Goal: Register for event/course

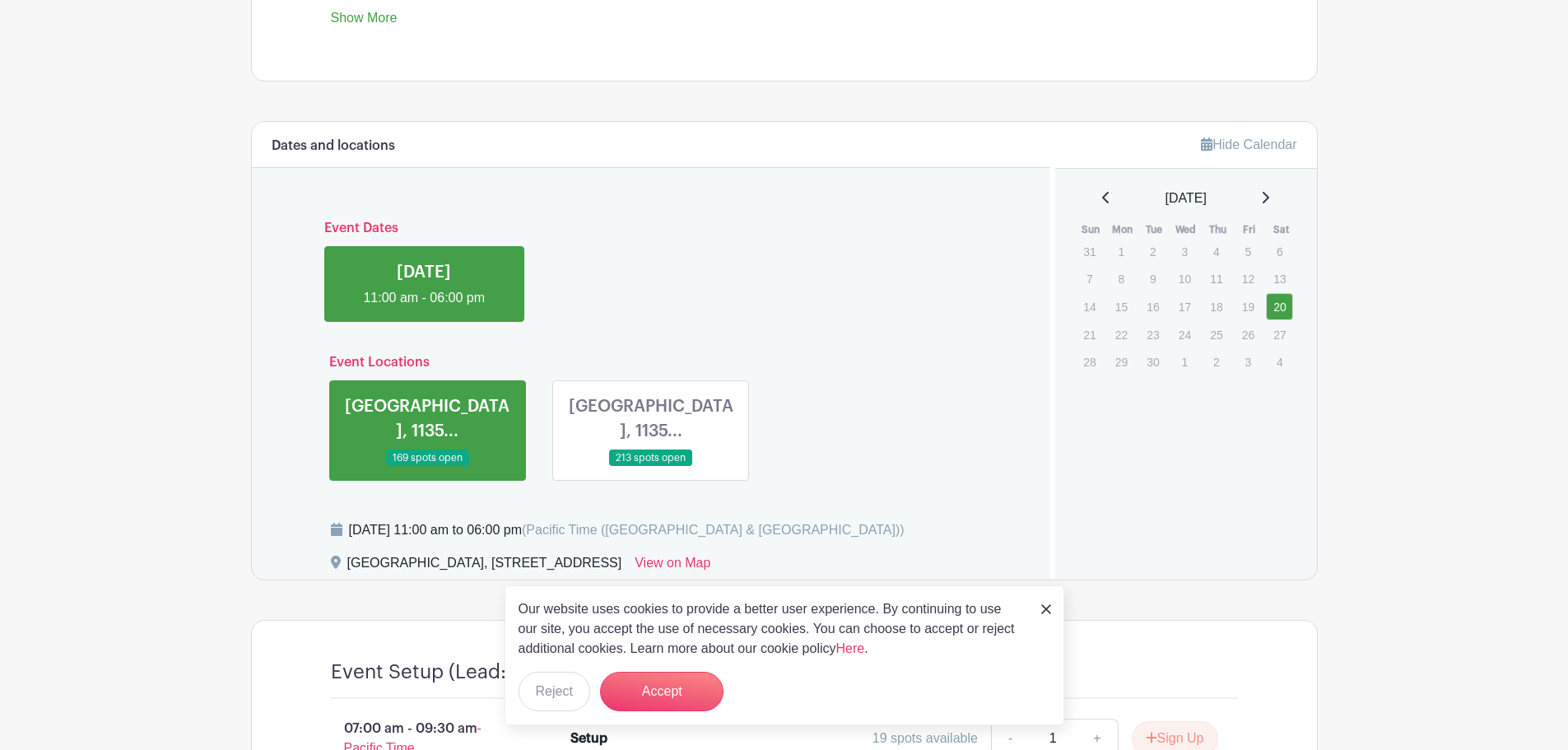
scroll to position [823, 0]
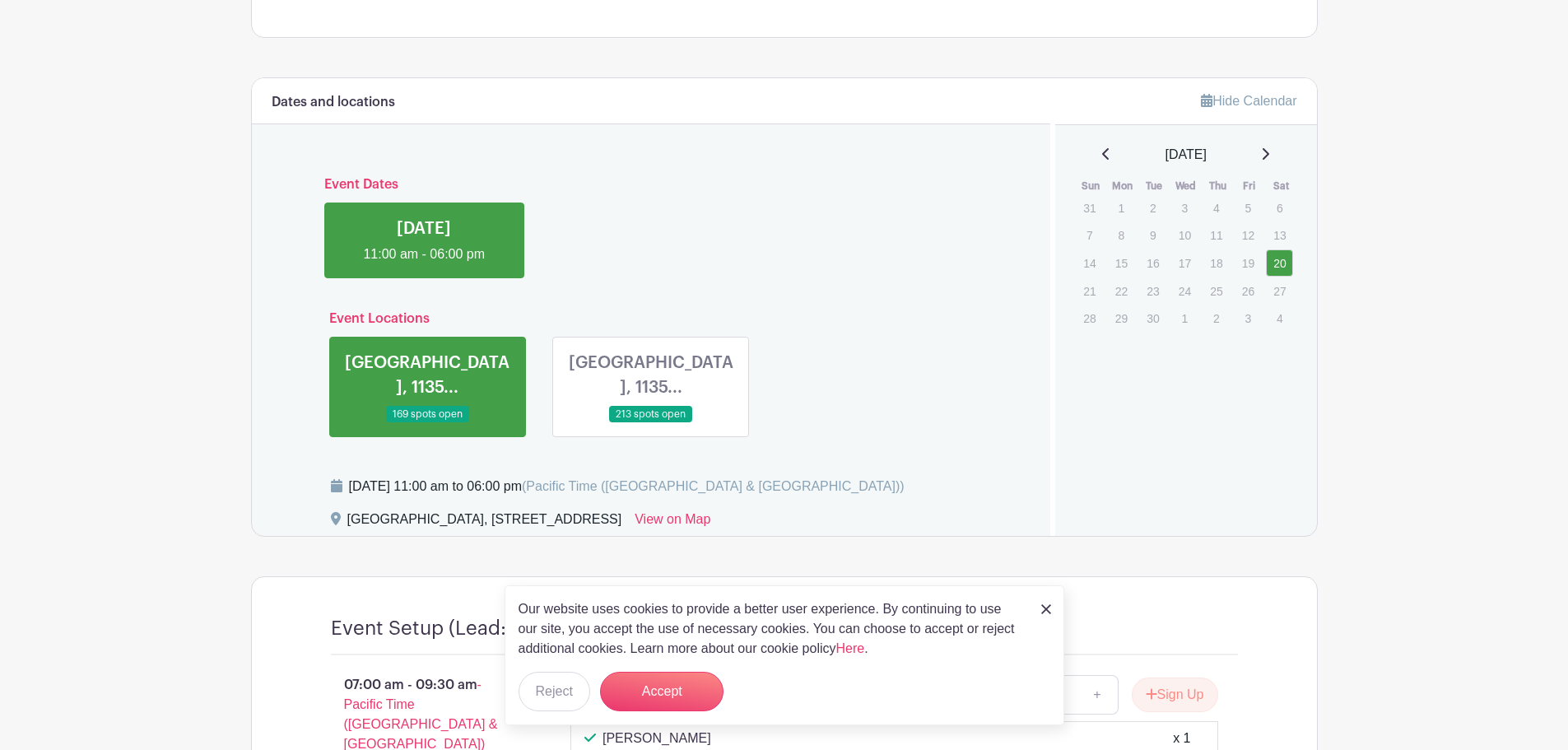
click at [1026, 610] on div "Our website uses cookies to provide a better user experience. By continuing to …" at bounding box center [784, 655] width 559 height 140
click at [1032, 610] on div "Our website uses cookies to provide a better user experience. By continuing to …" at bounding box center [784, 655] width 559 height 140
click at [1037, 605] on div "Our website uses cookies to provide a better user experience. By continuing to …" at bounding box center [784, 655] width 559 height 140
click at [1041, 607] on img at bounding box center [1046, 609] width 10 height 10
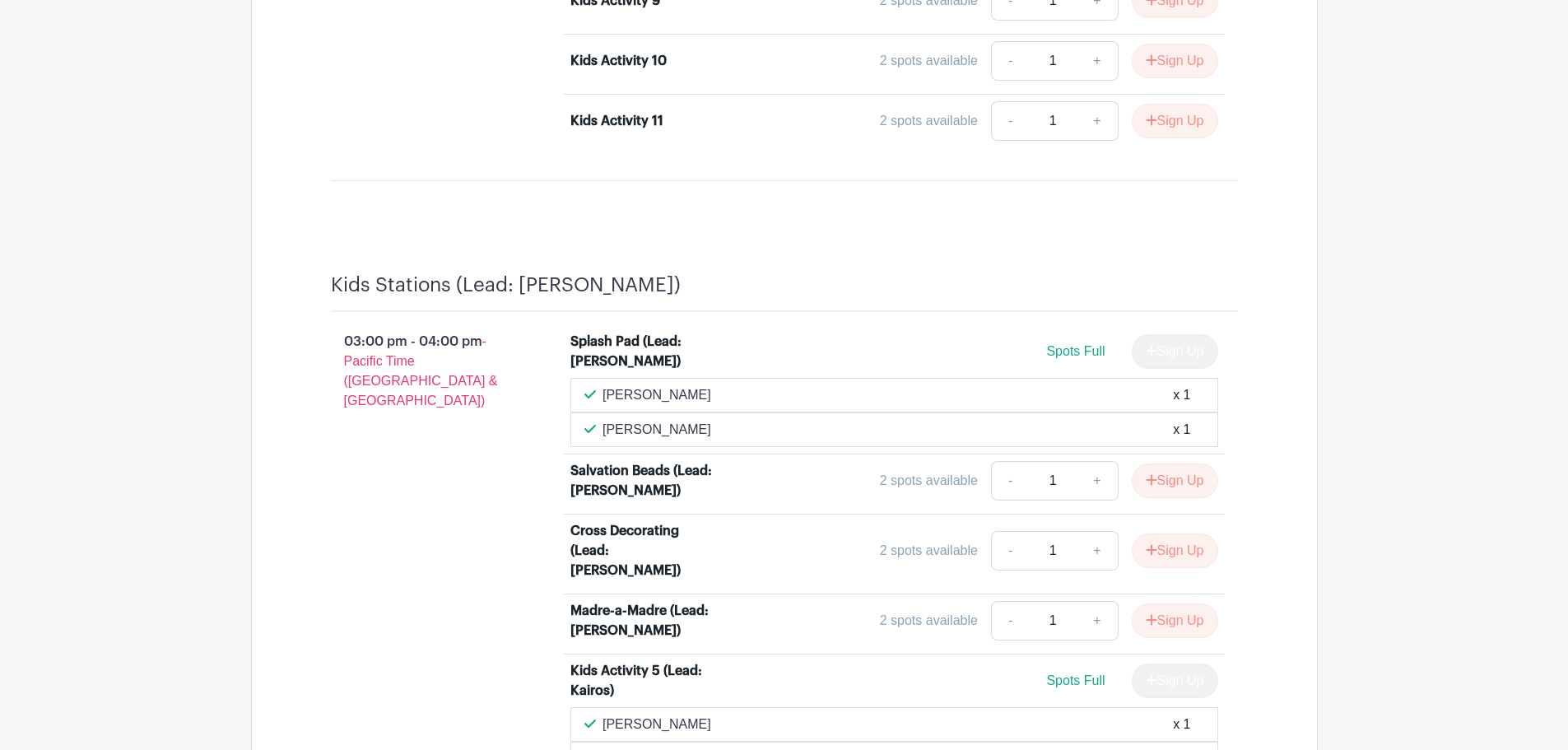
scroll to position [3868, 0]
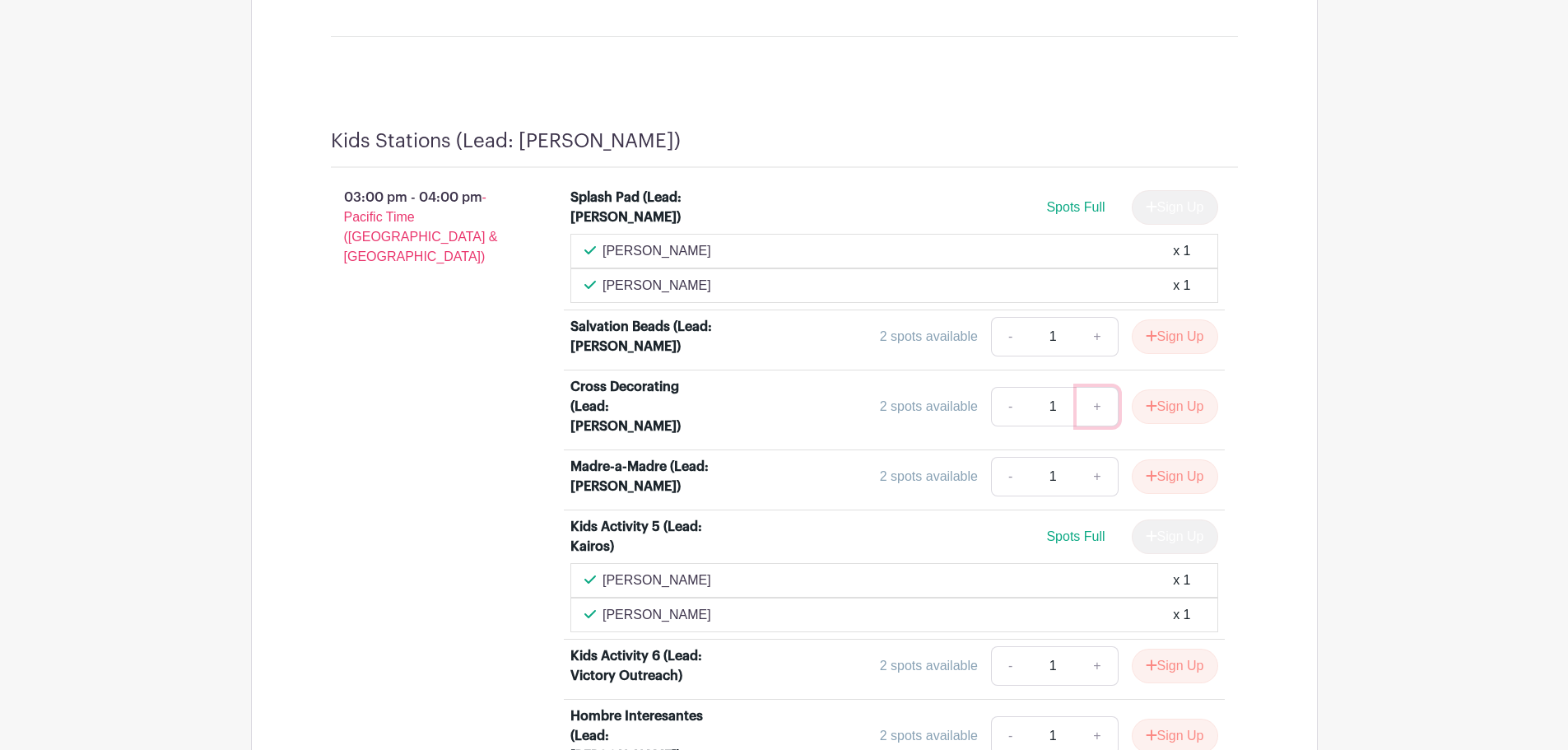
click at [1111, 386] on link "+" at bounding box center [1097, 406] width 41 height 40
click at [998, 386] on link "-" at bounding box center [1010, 406] width 38 height 40
type input "1"
click at [1167, 389] on button "Sign Up" at bounding box center [1175, 406] width 87 height 34
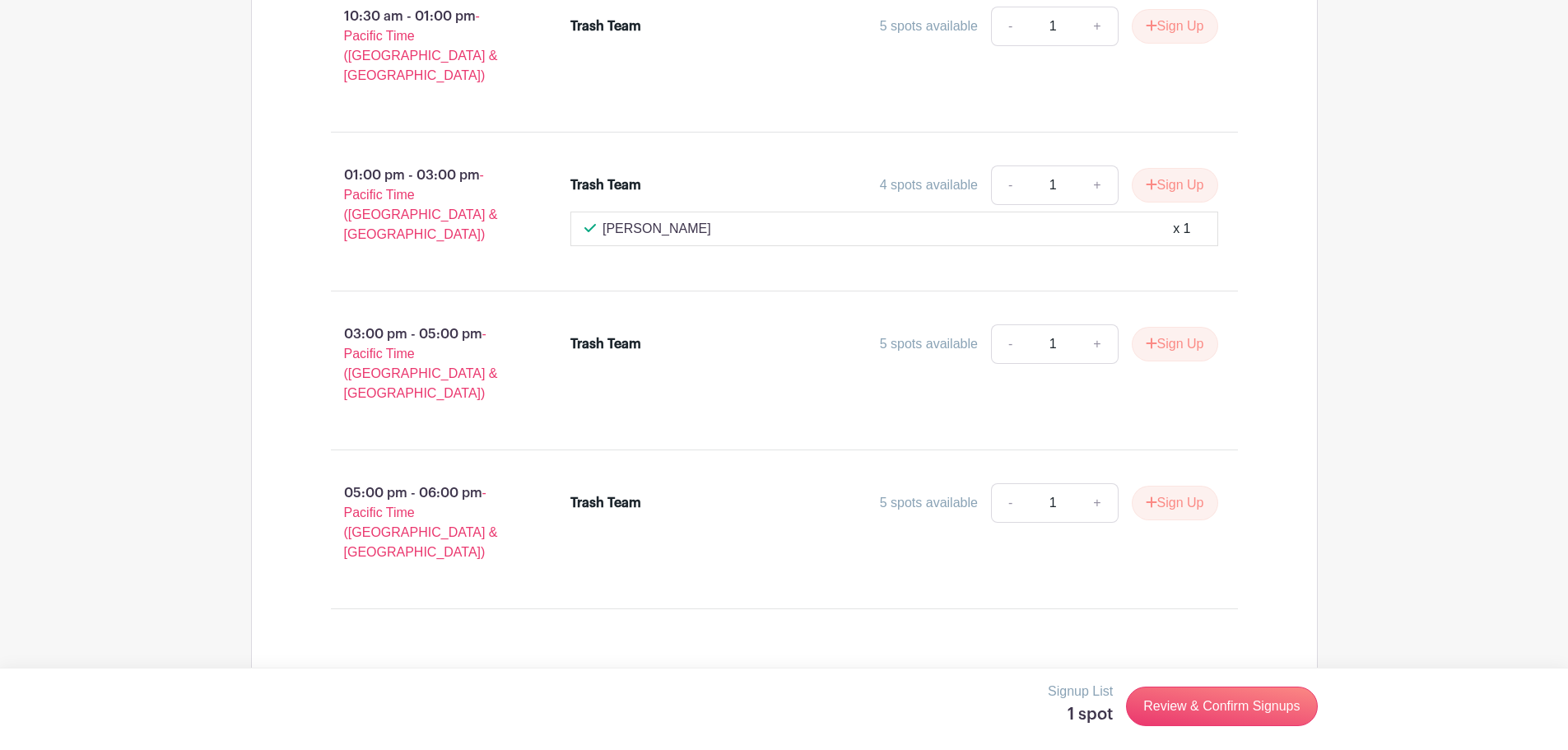
scroll to position [7400, 0]
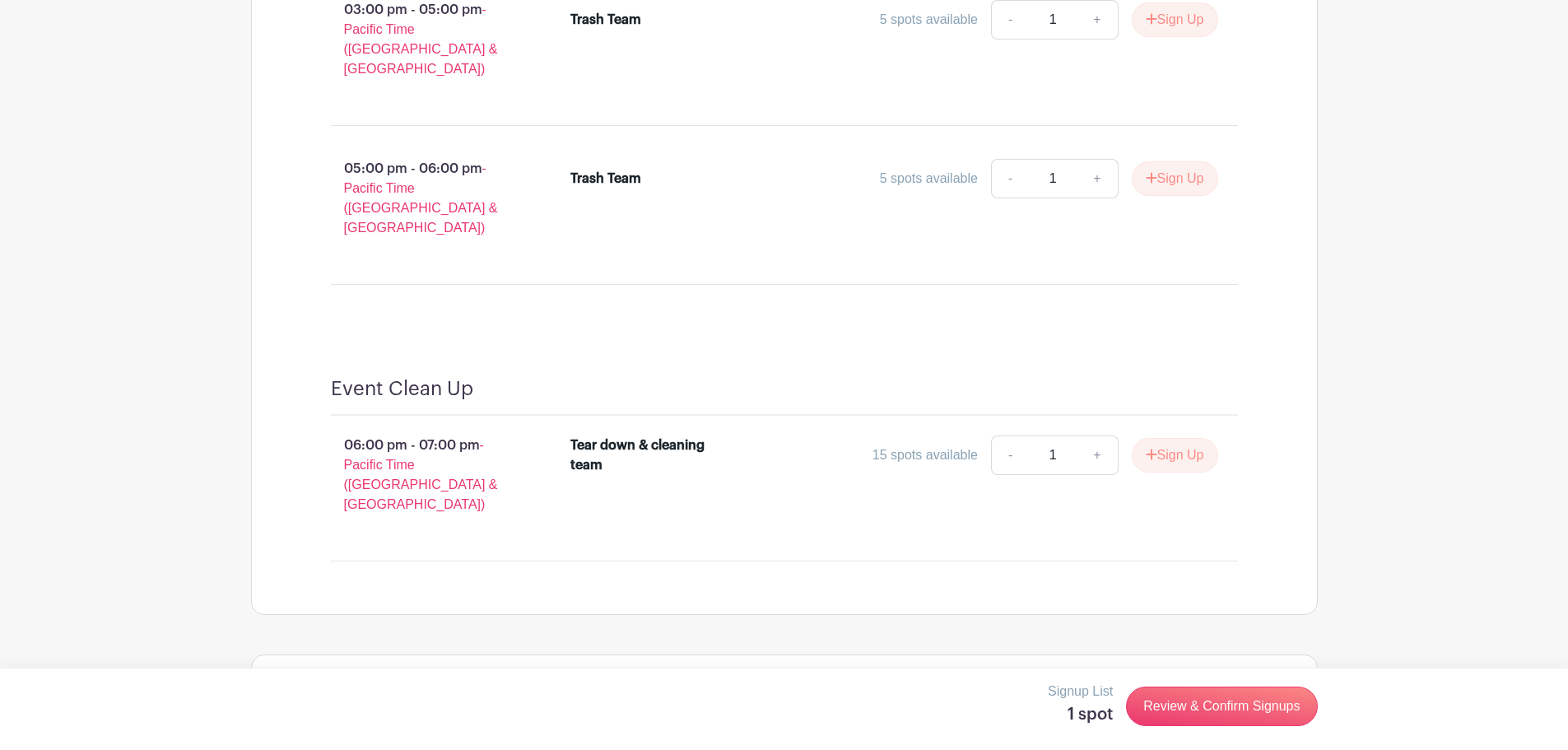
radio input "true"
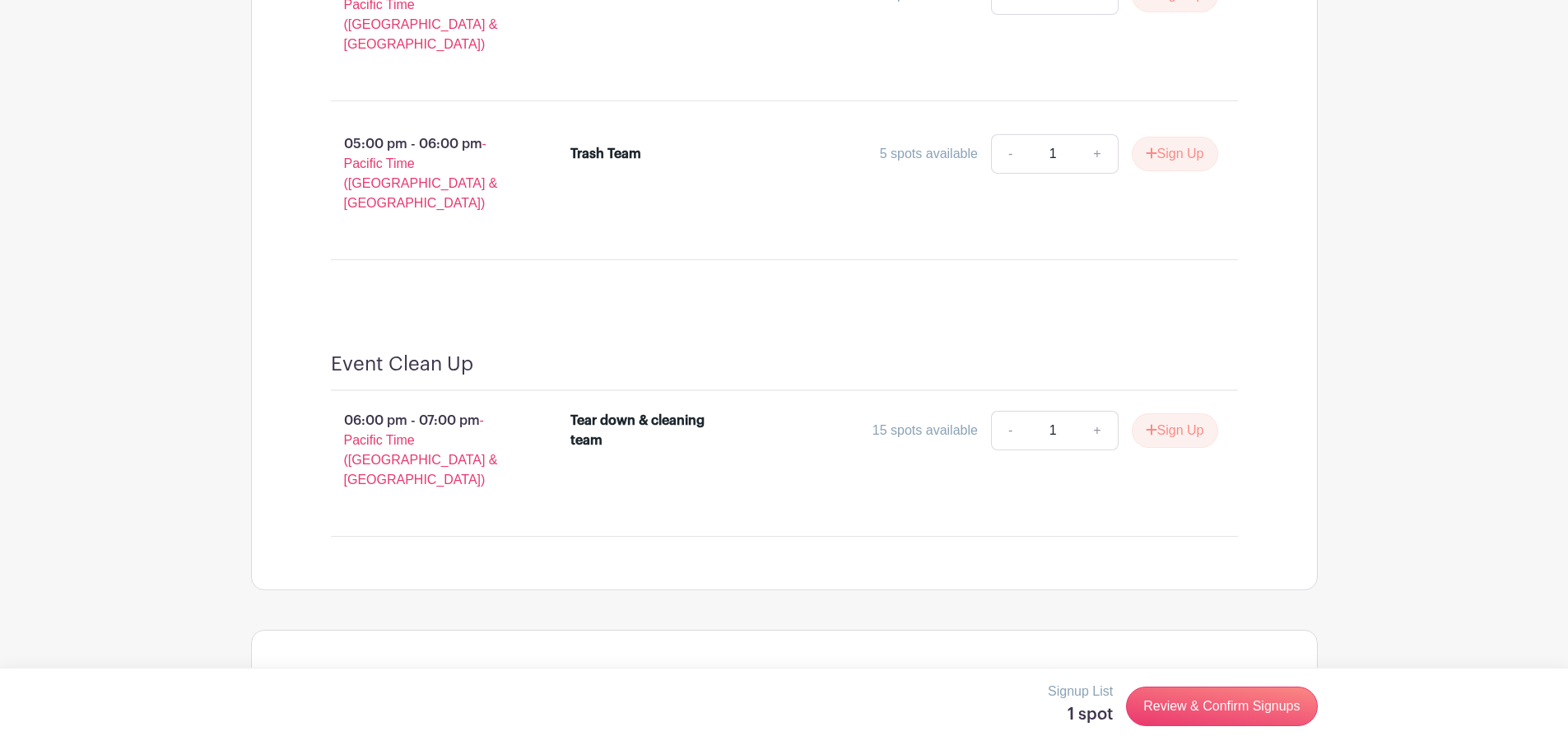
scroll to position [7448, 0]
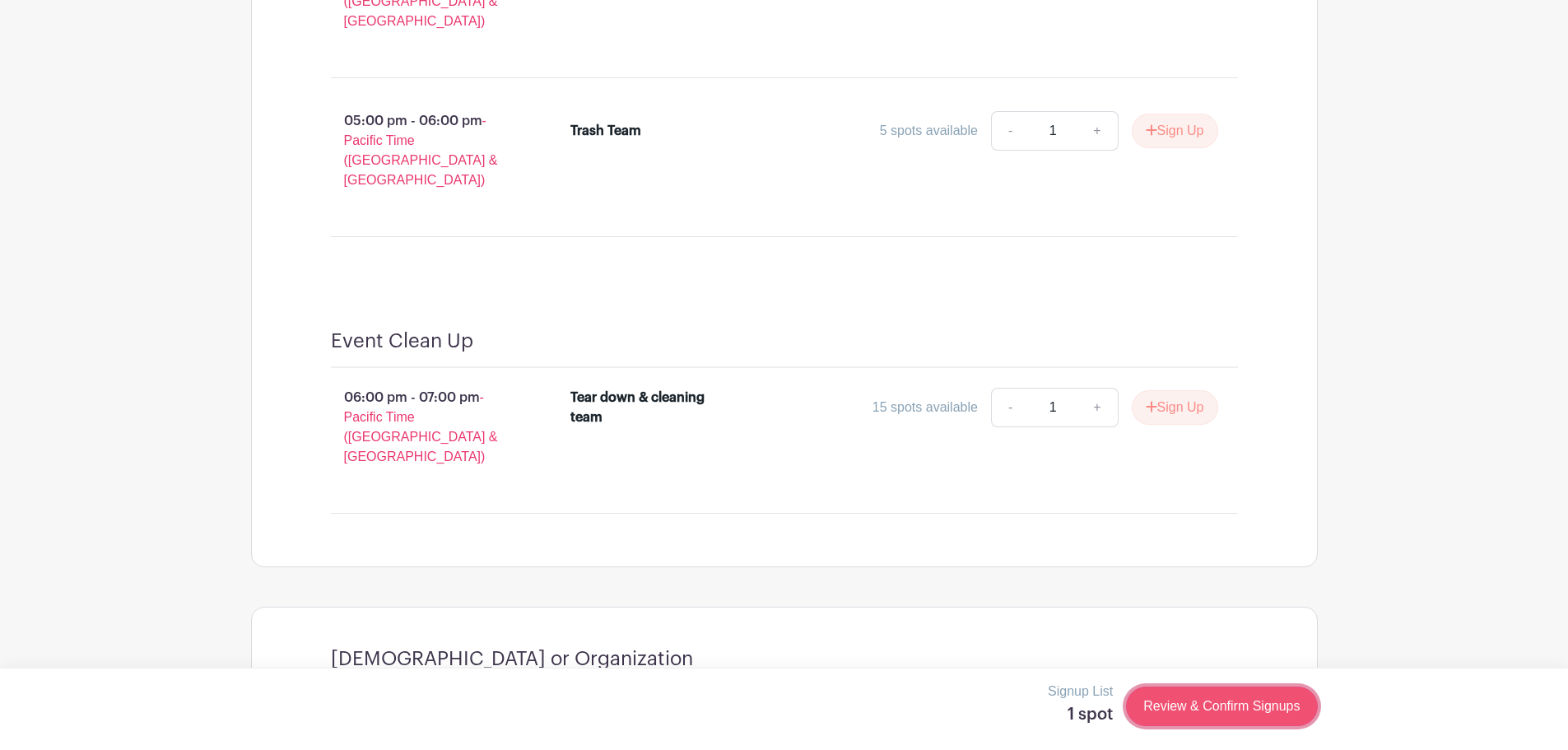
click at [1213, 698] on link "Review & Confirm Signups" at bounding box center [1221, 707] width 191 height 40
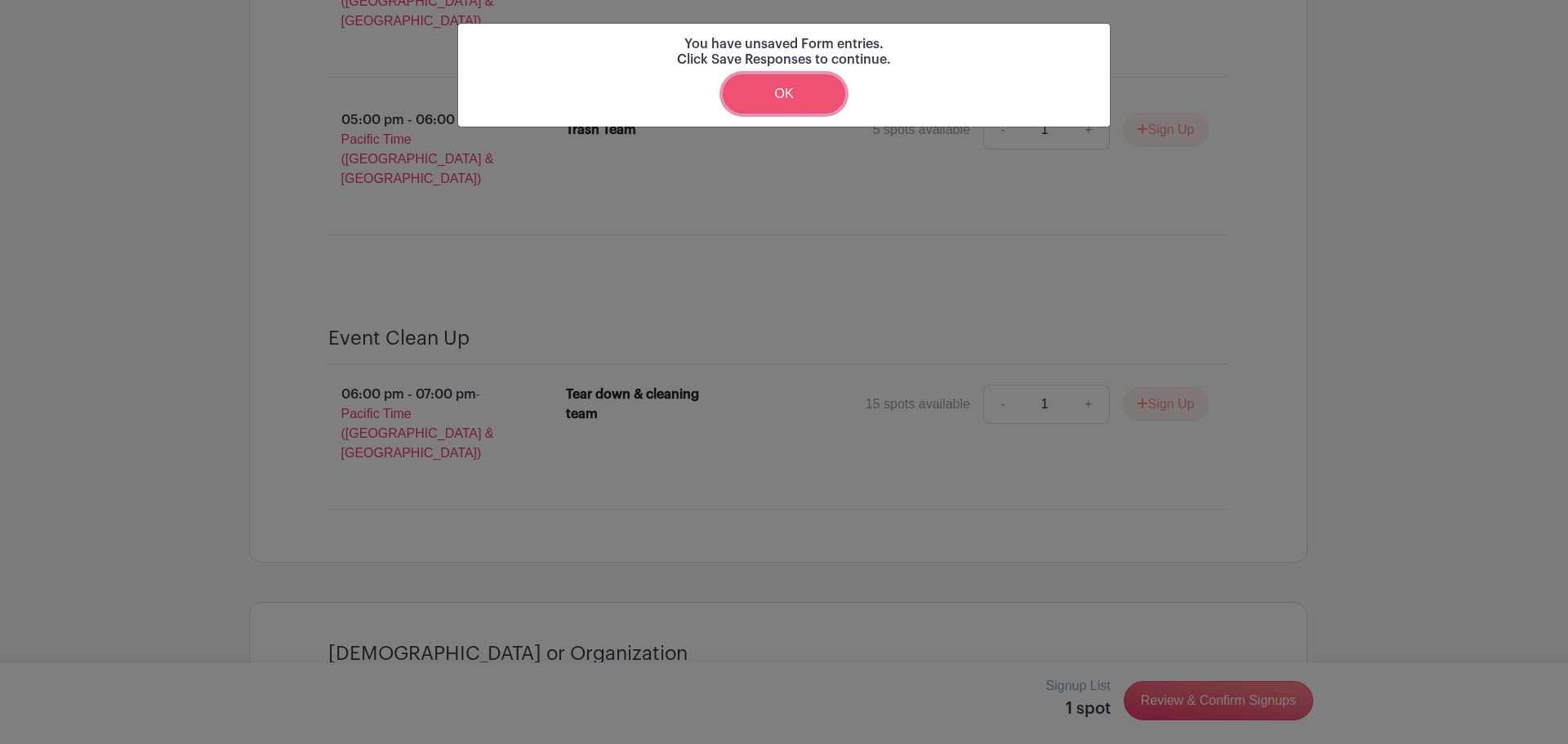
click at [803, 98] on link "OK" at bounding box center [784, 94] width 122 height 39
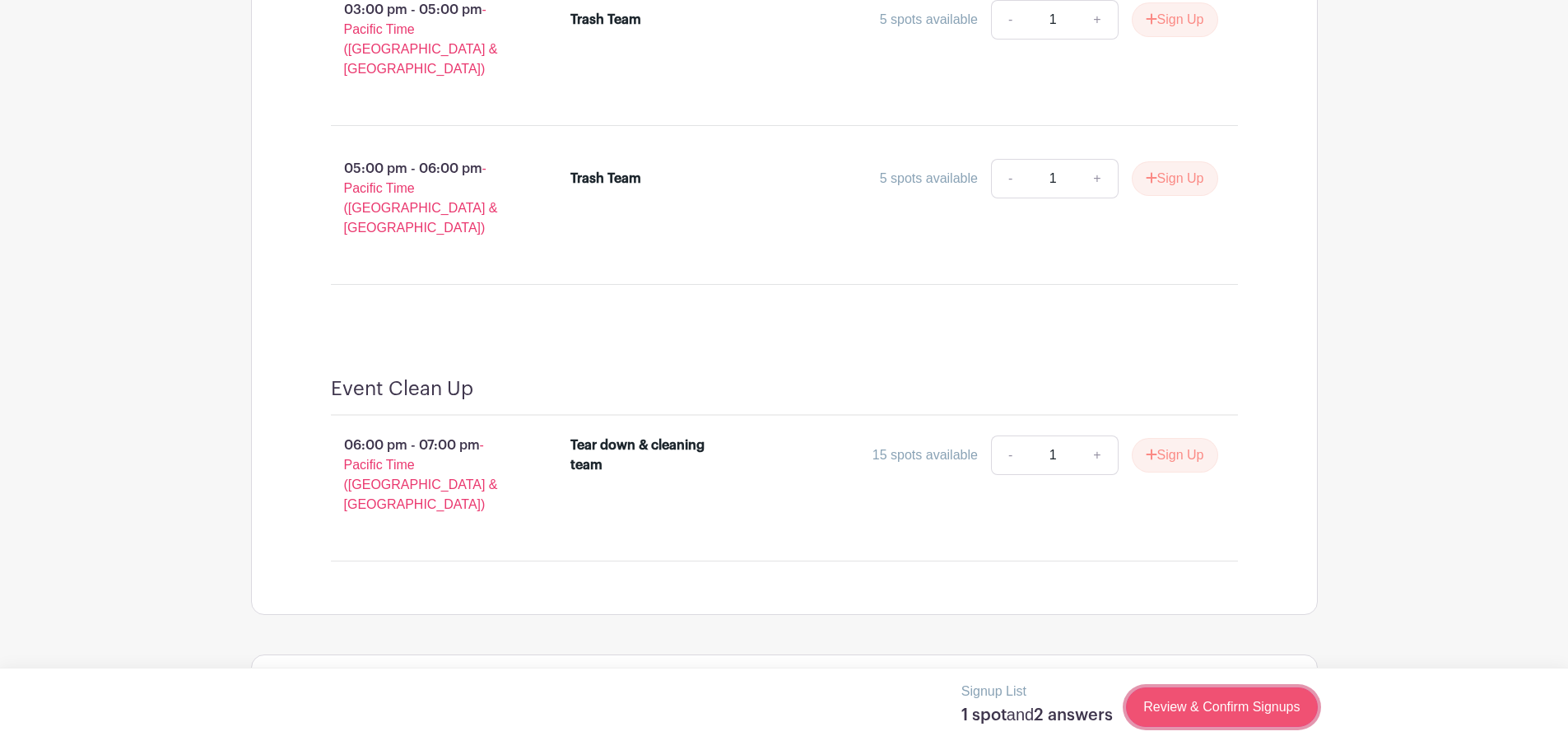
click at [1181, 701] on link "Review & Confirm Signups" at bounding box center [1221, 707] width 191 height 40
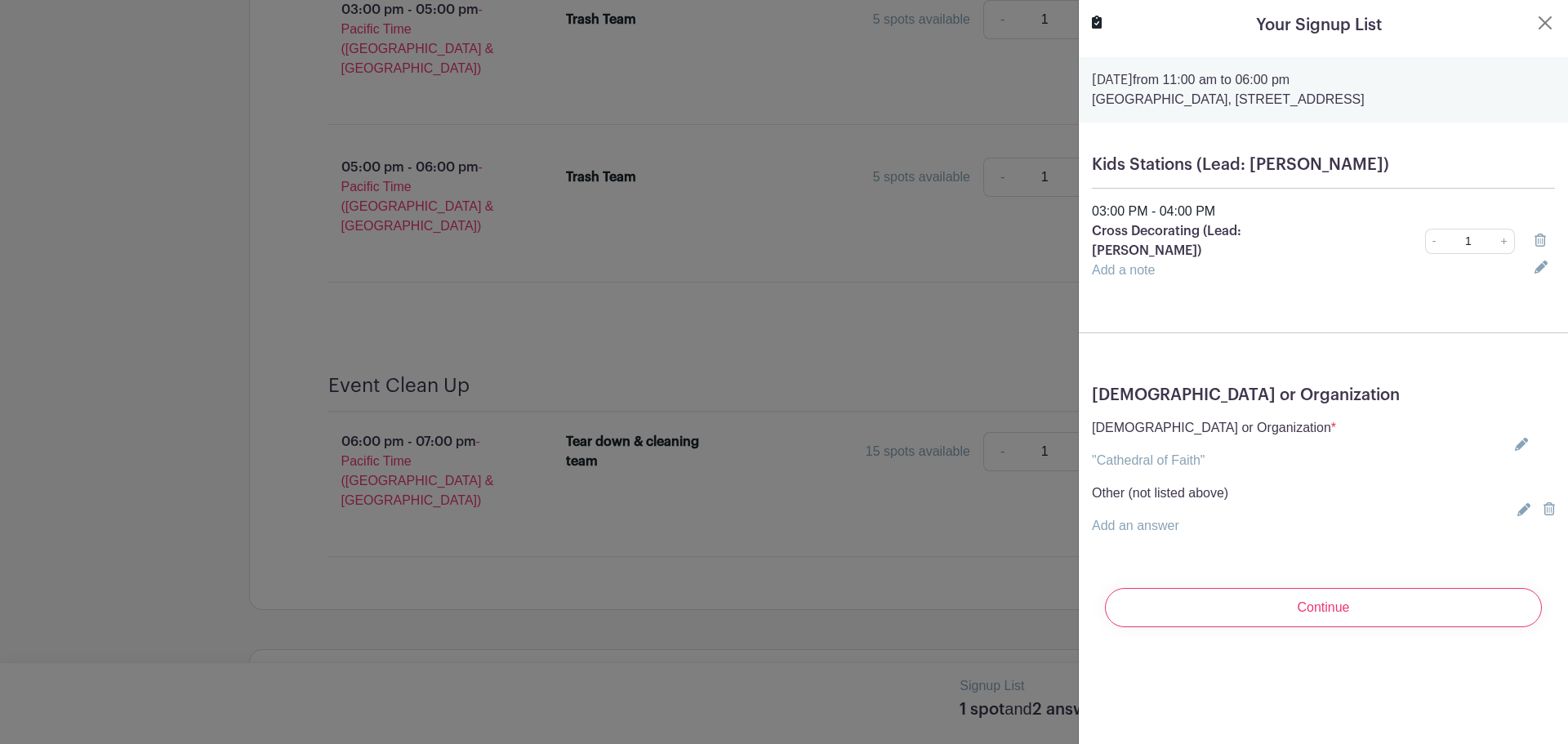
click at [1204, 453] on link ""Cathedral of Faith"" at bounding box center [1149, 460] width 113 height 13
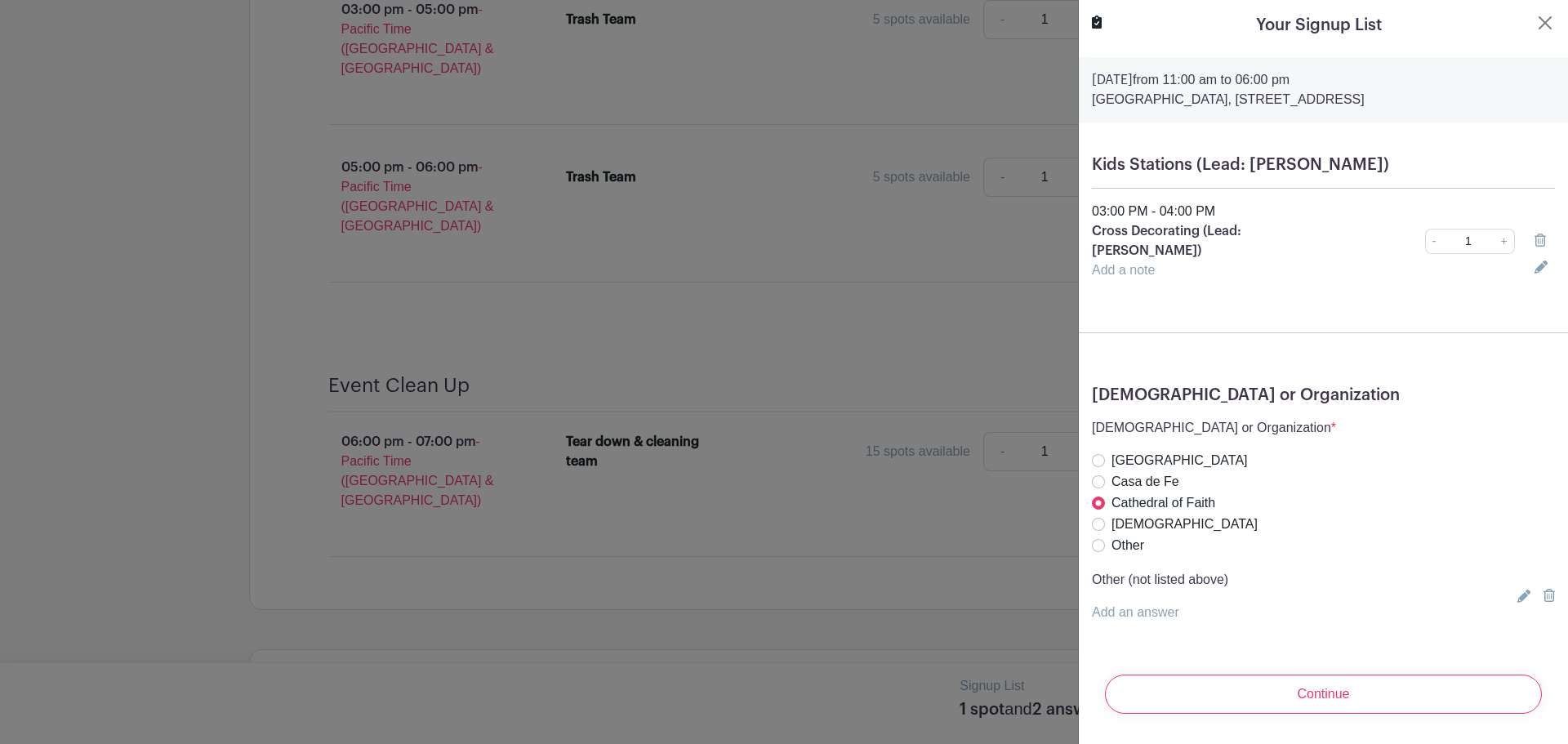
click at [1544, 589] on icon at bounding box center [1549, 595] width 12 height 13
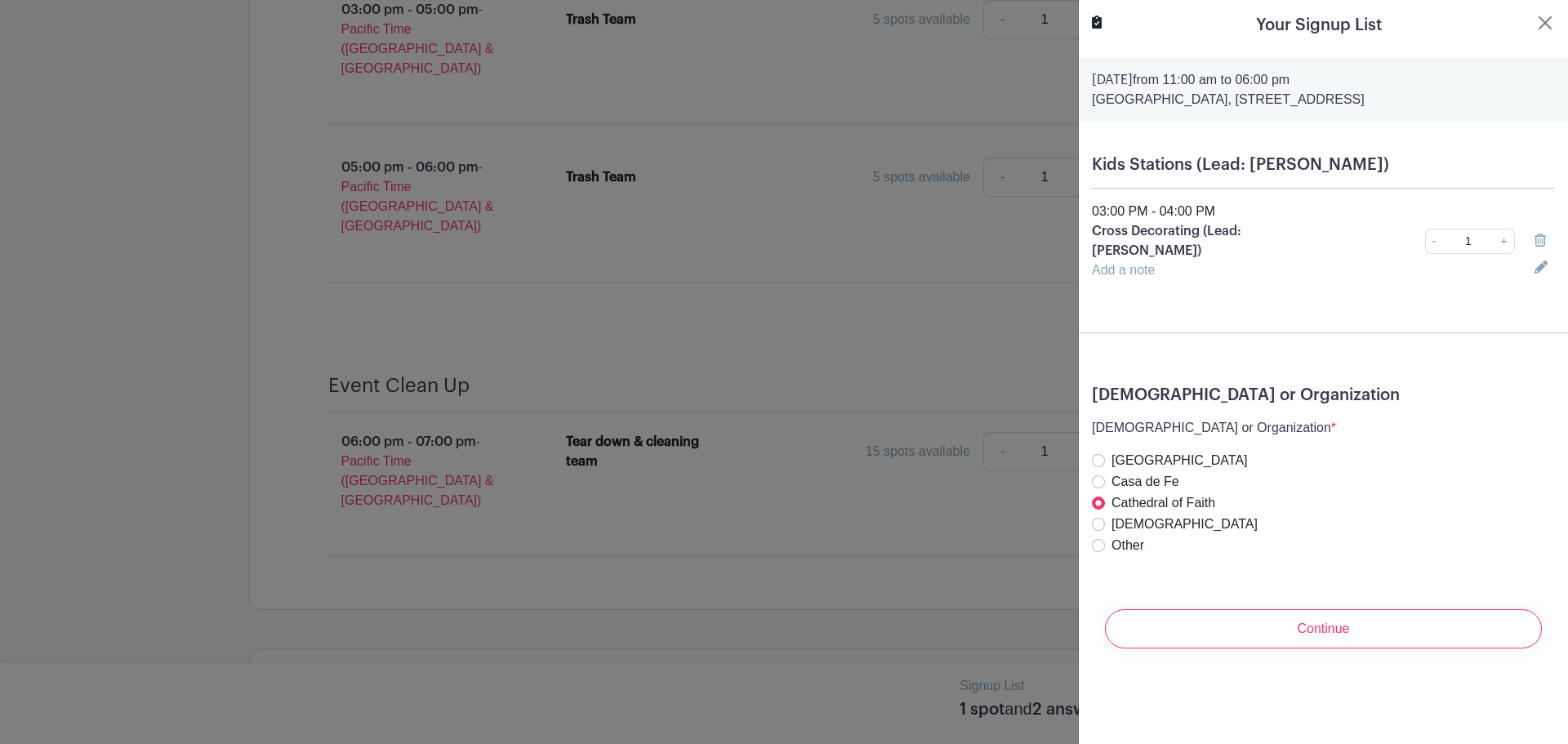
click at [1449, 457] on div "Church or Organization * "Cathedral of Faith" Catedral de Fe Casa de Fe Cathedr…" at bounding box center [1324, 487] width 463 height 139
click at [1536, 16] on button "Close" at bounding box center [1546, 23] width 20 height 20
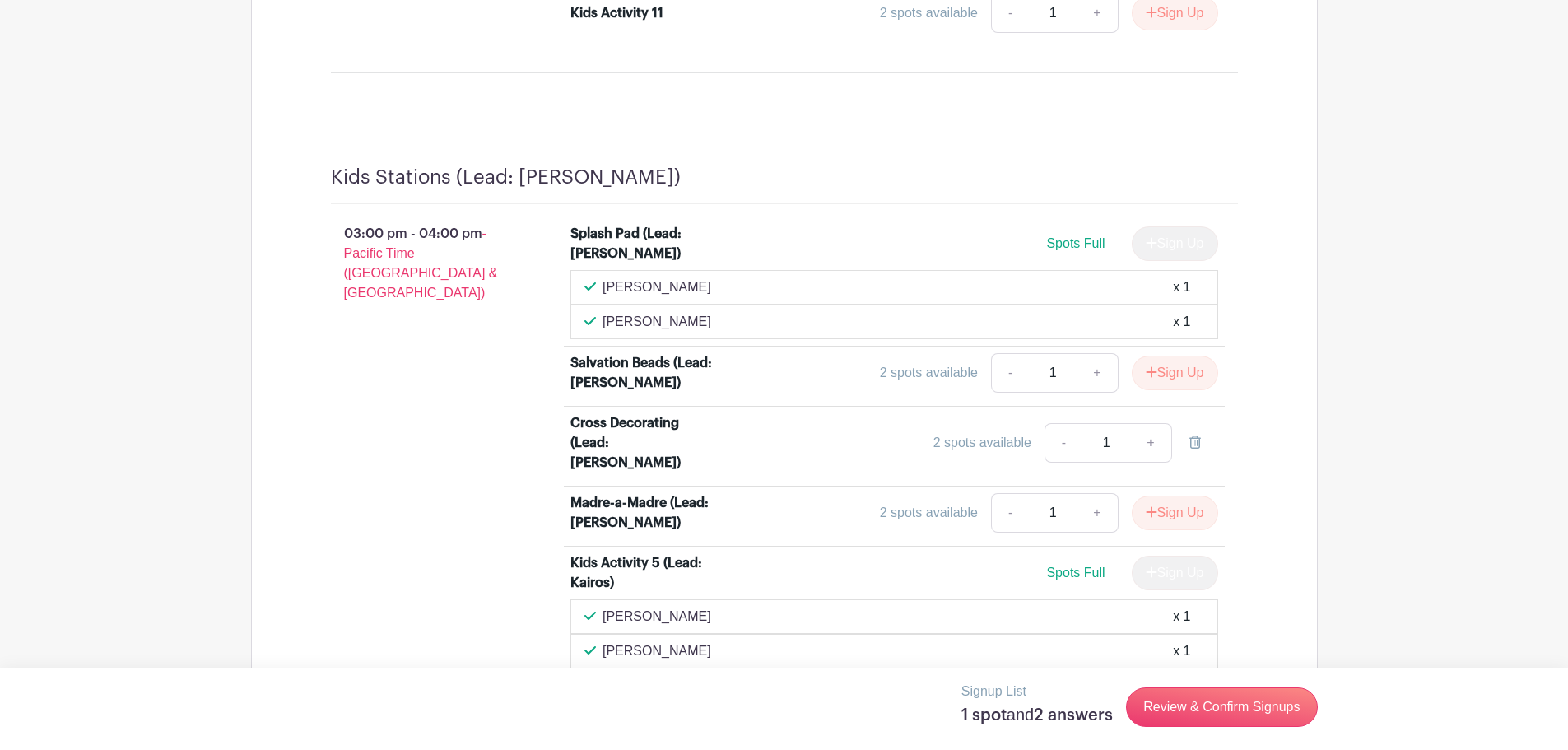
scroll to position [3868, 0]
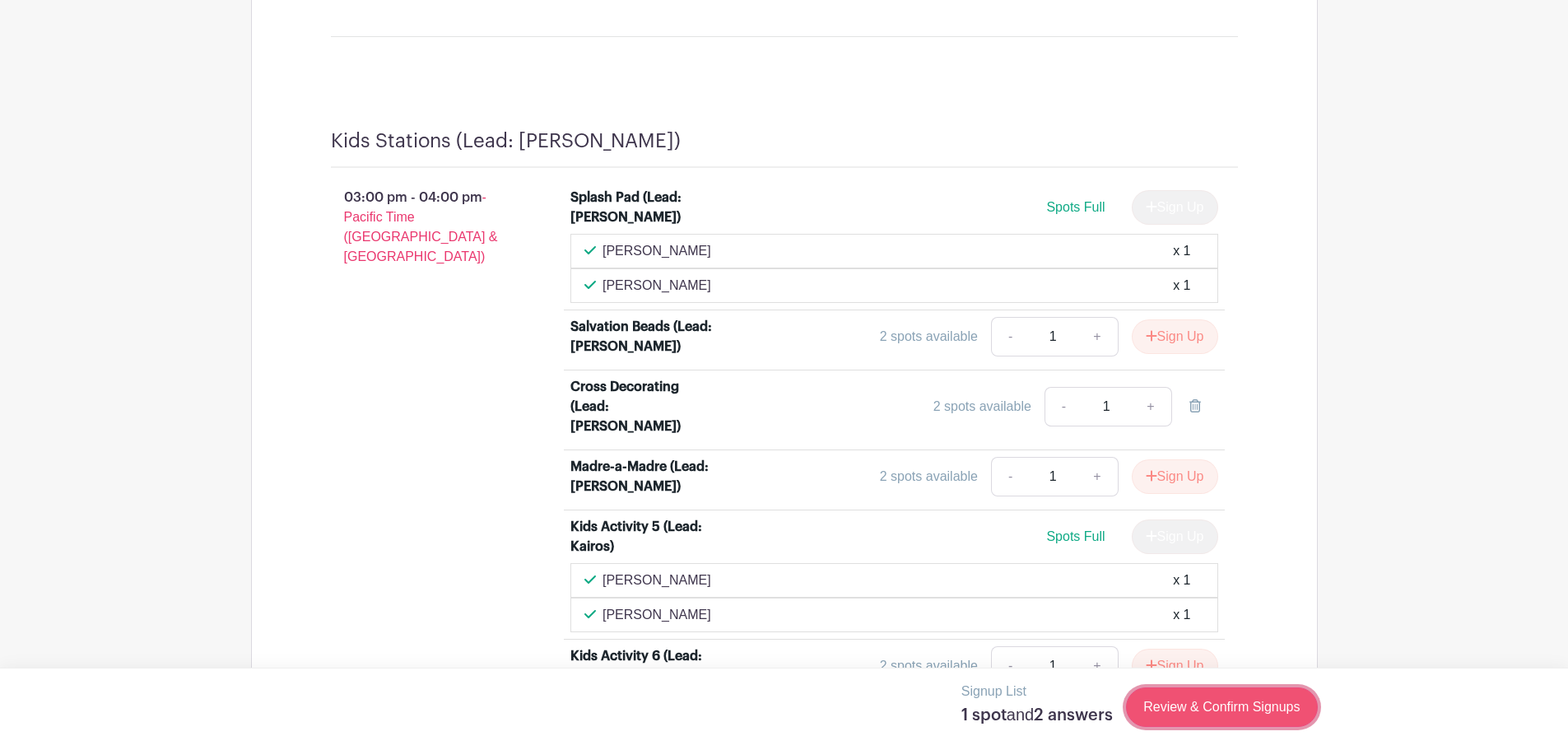
click at [1207, 698] on link "Review & Confirm Signups" at bounding box center [1221, 707] width 191 height 40
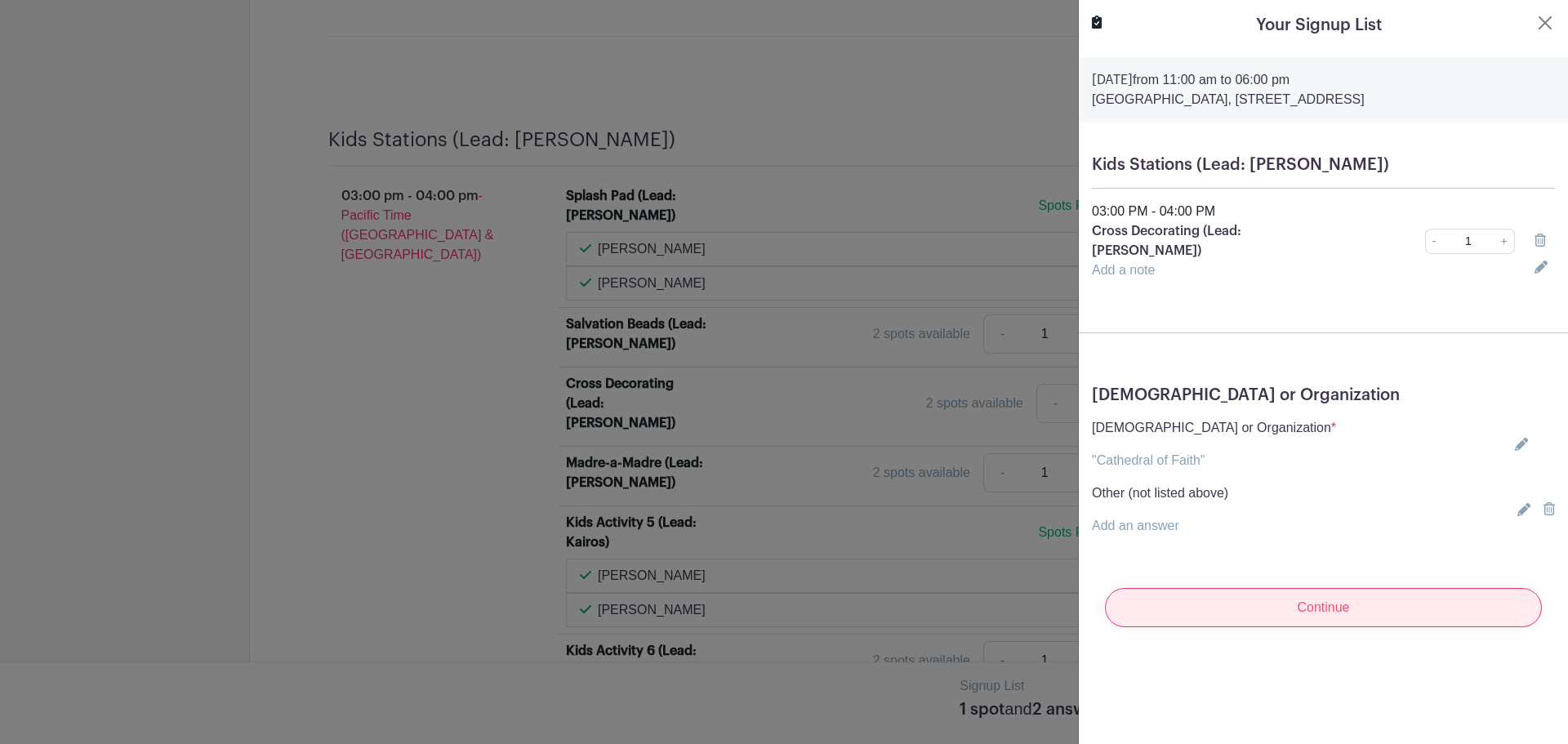
click at [1295, 588] on input "Continue" at bounding box center [1324, 608] width 437 height 39
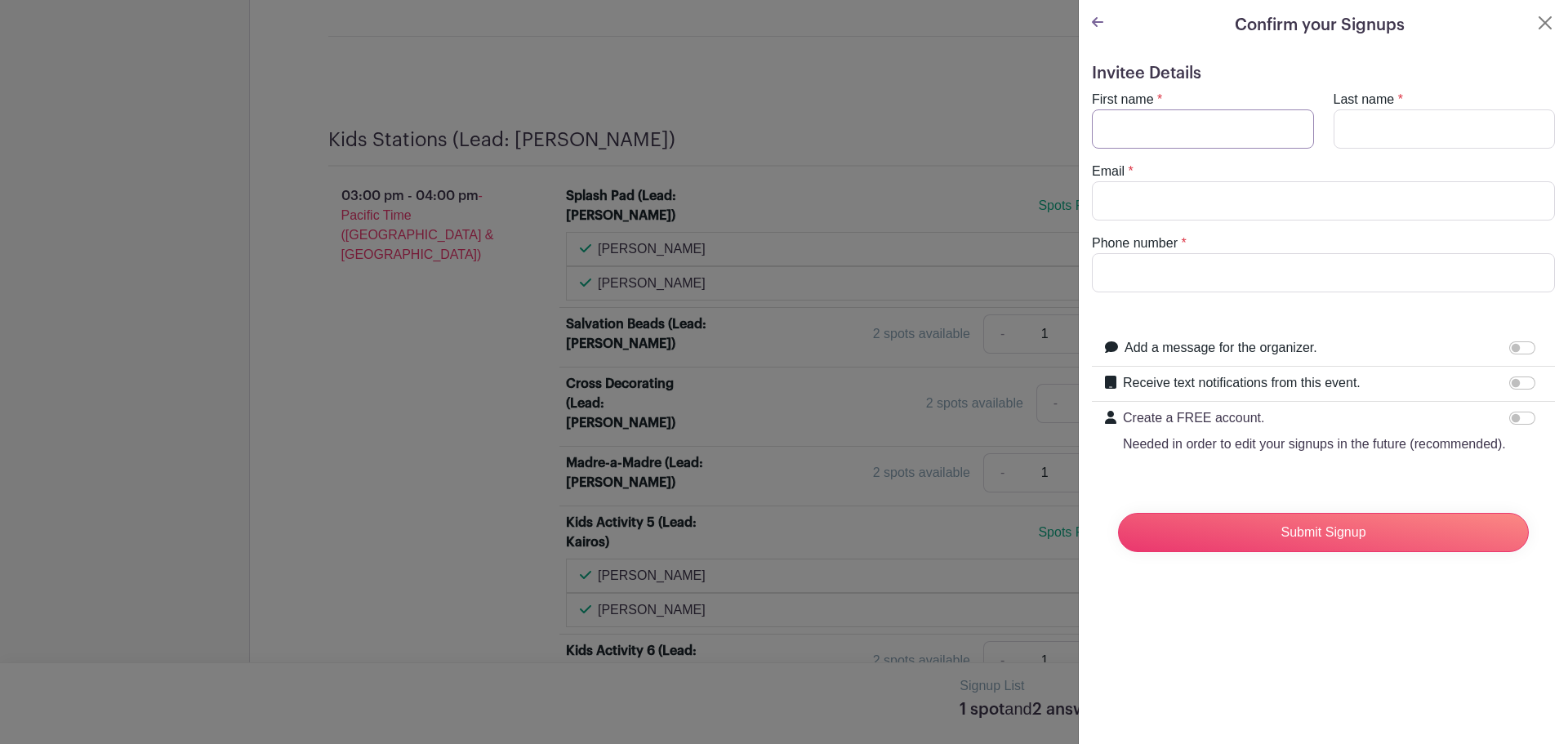
click at [1129, 144] on input "First name" at bounding box center [1202, 129] width 222 height 39
type input "Nicolas"
type input "m"
type input "Mendoza"
click at [1194, 267] on input "Phone number" at bounding box center [1324, 273] width 463 height 39
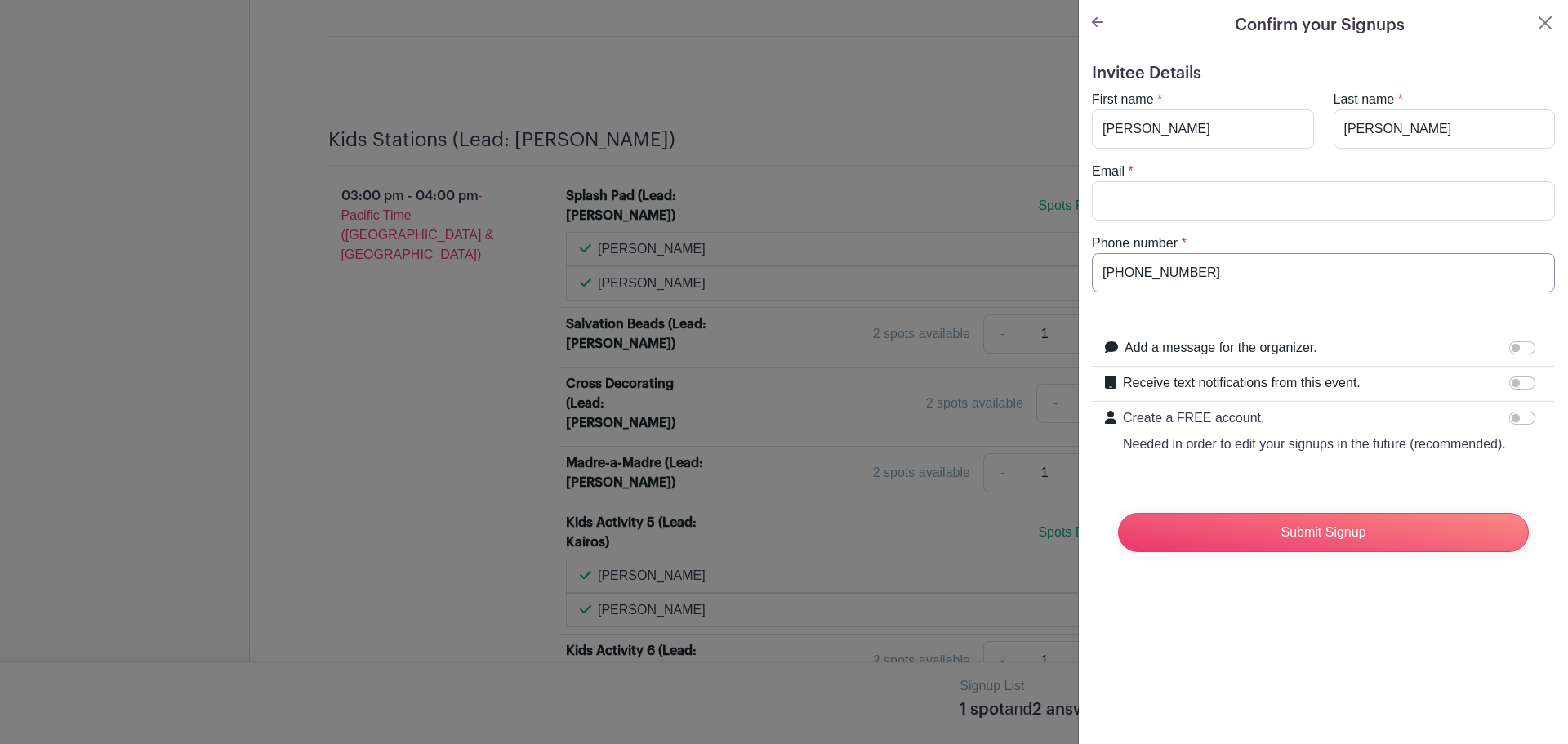
type input "408-600-6502"
click at [1160, 214] on input "Email" at bounding box center [1324, 201] width 463 height 39
type input "nmendoza44@gmail.com"
click at [1389, 544] on input "Submit Signup" at bounding box center [1324, 532] width 411 height 39
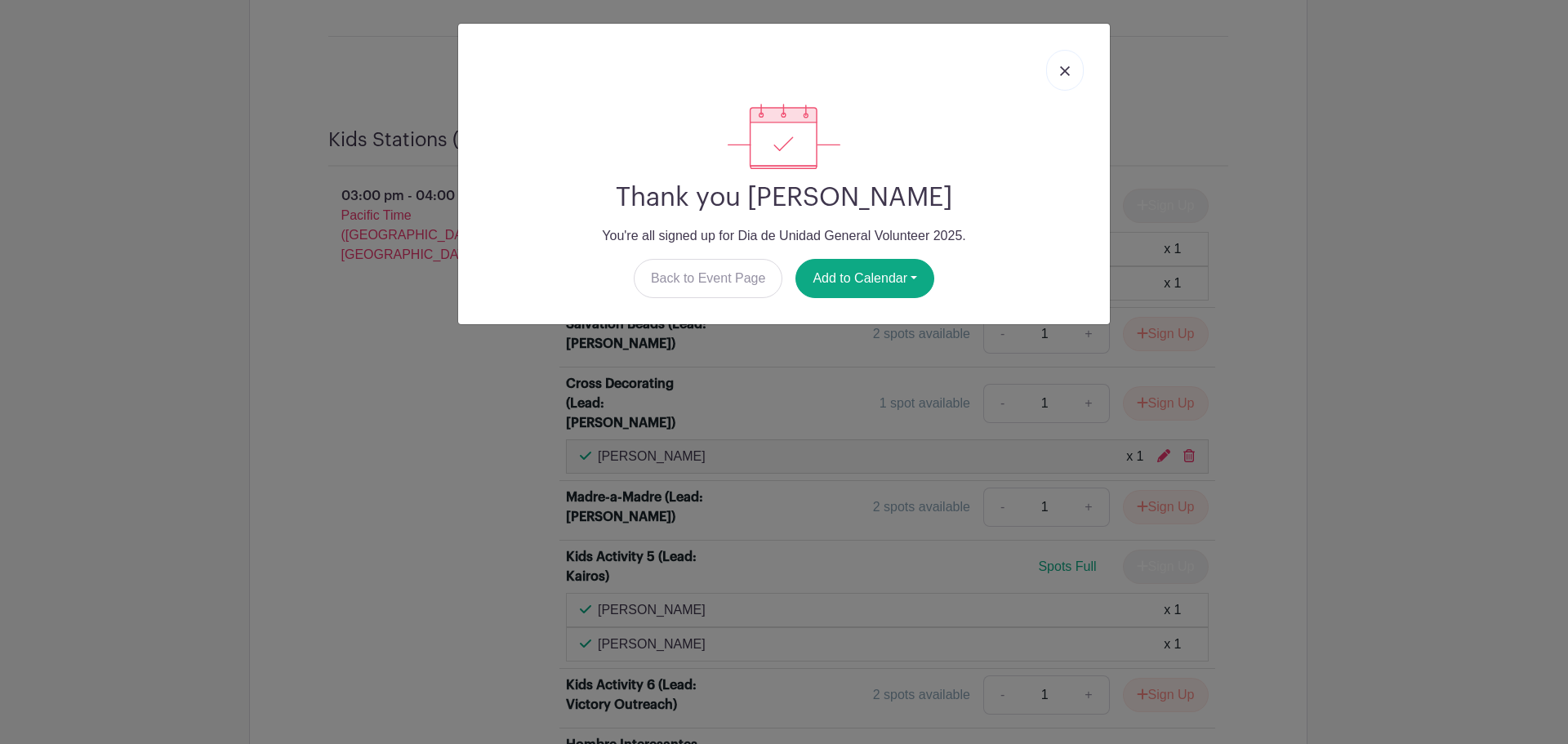
click at [1068, 67] on img at bounding box center [1065, 71] width 10 height 10
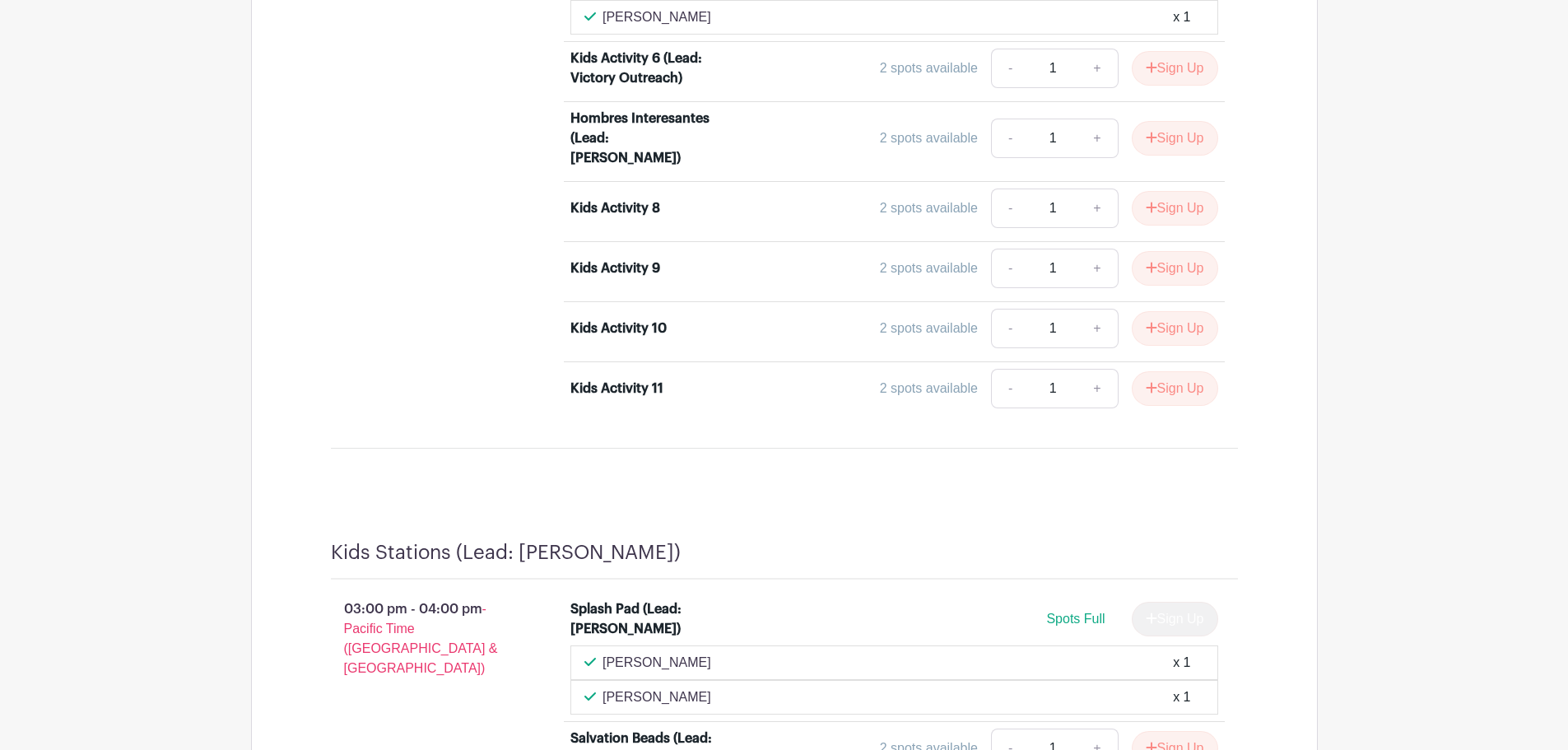
scroll to position [3785, 0]
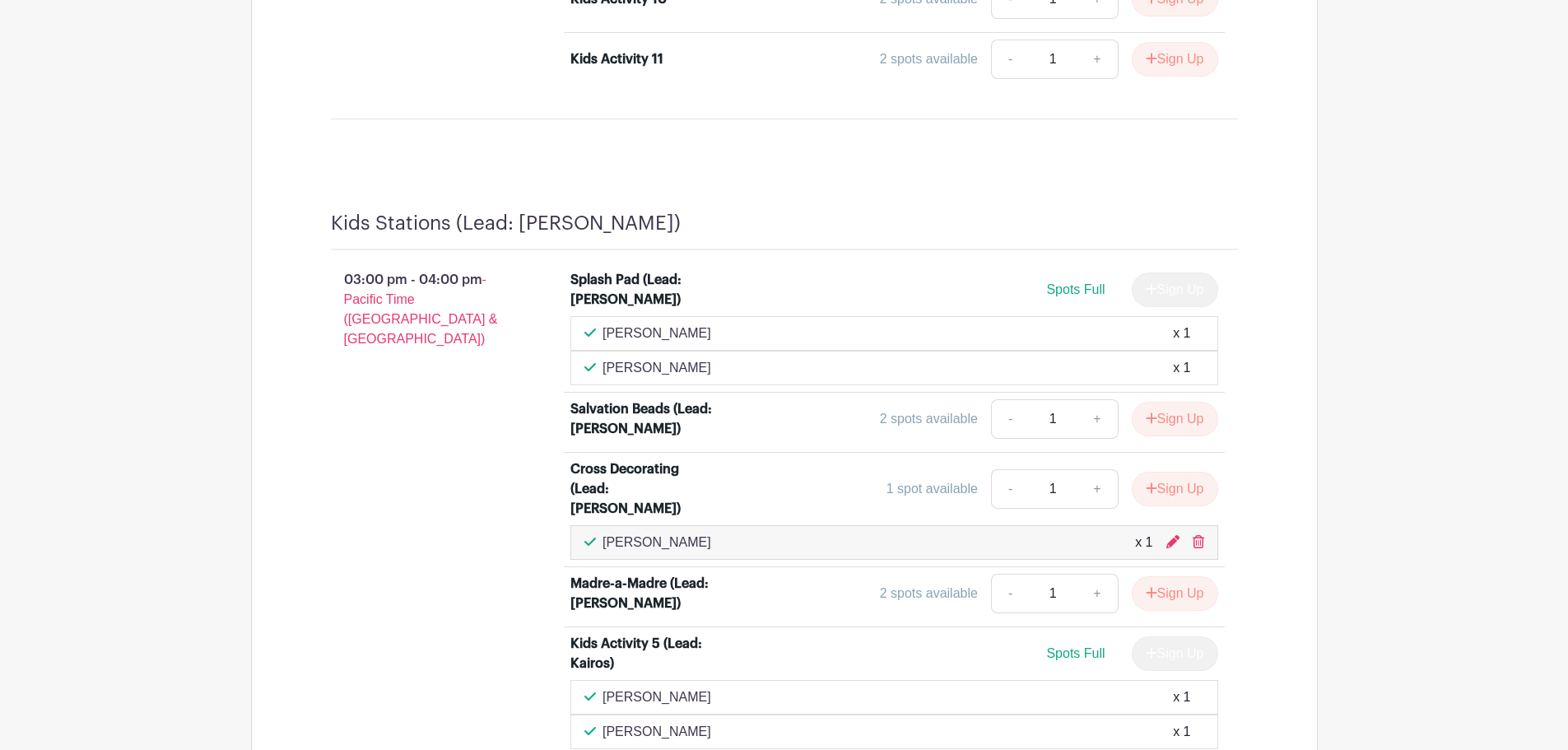
drag, startPoint x: 1196, startPoint y: 392, endPoint x: 880, endPoint y: 55, distance: 462.0
click at [1196, 535] on icon at bounding box center [1198, 541] width 12 height 14
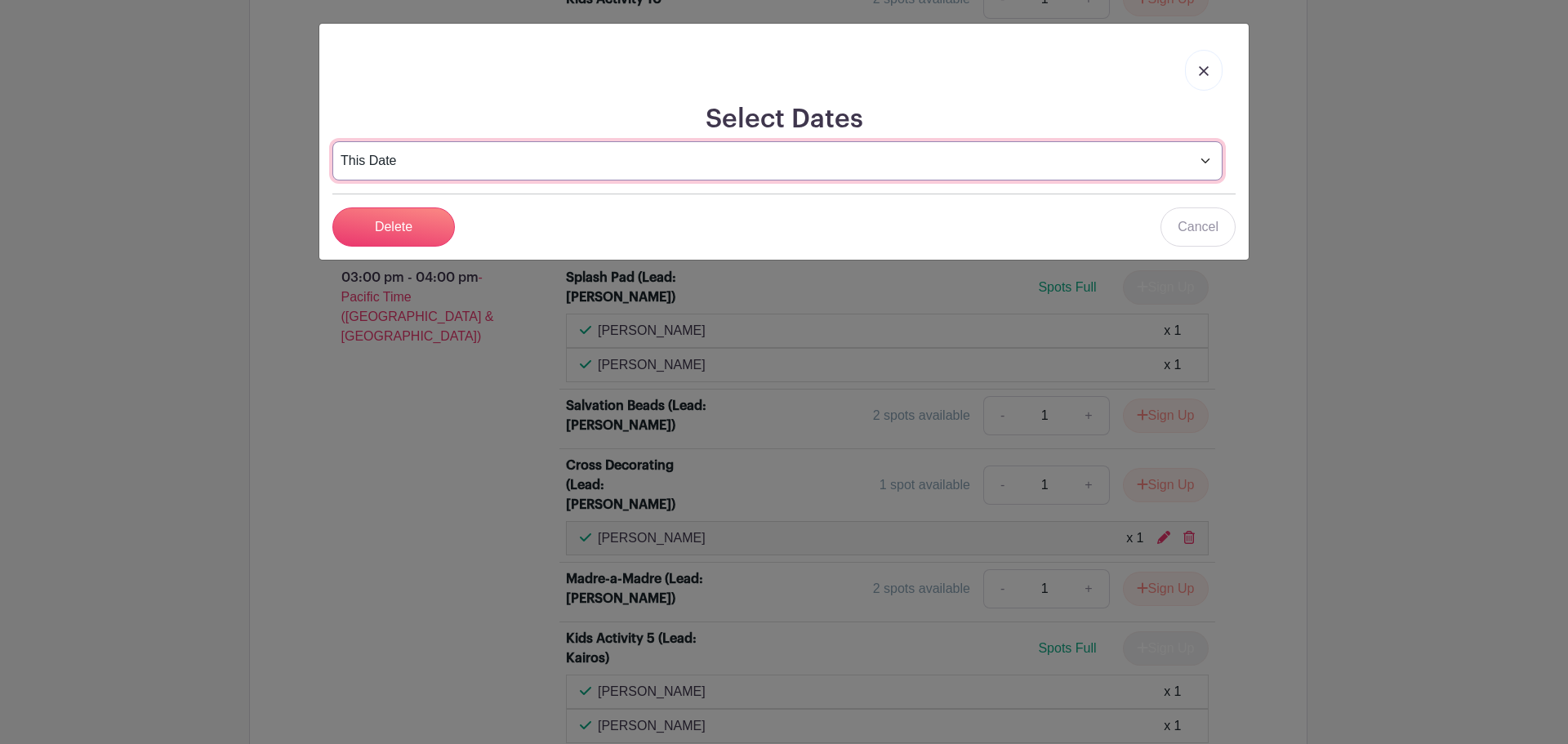
click at [417, 171] on select "This Date Select Dates" at bounding box center [777, 161] width 890 height 39
drag, startPoint x: 417, startPoint y: 171, endPoint x: 417, endPoint y: 190, distance: 19.0
click at [417, 171] on select "This Date Select Dates" at bounding box center [777, 161] width 890 height 39
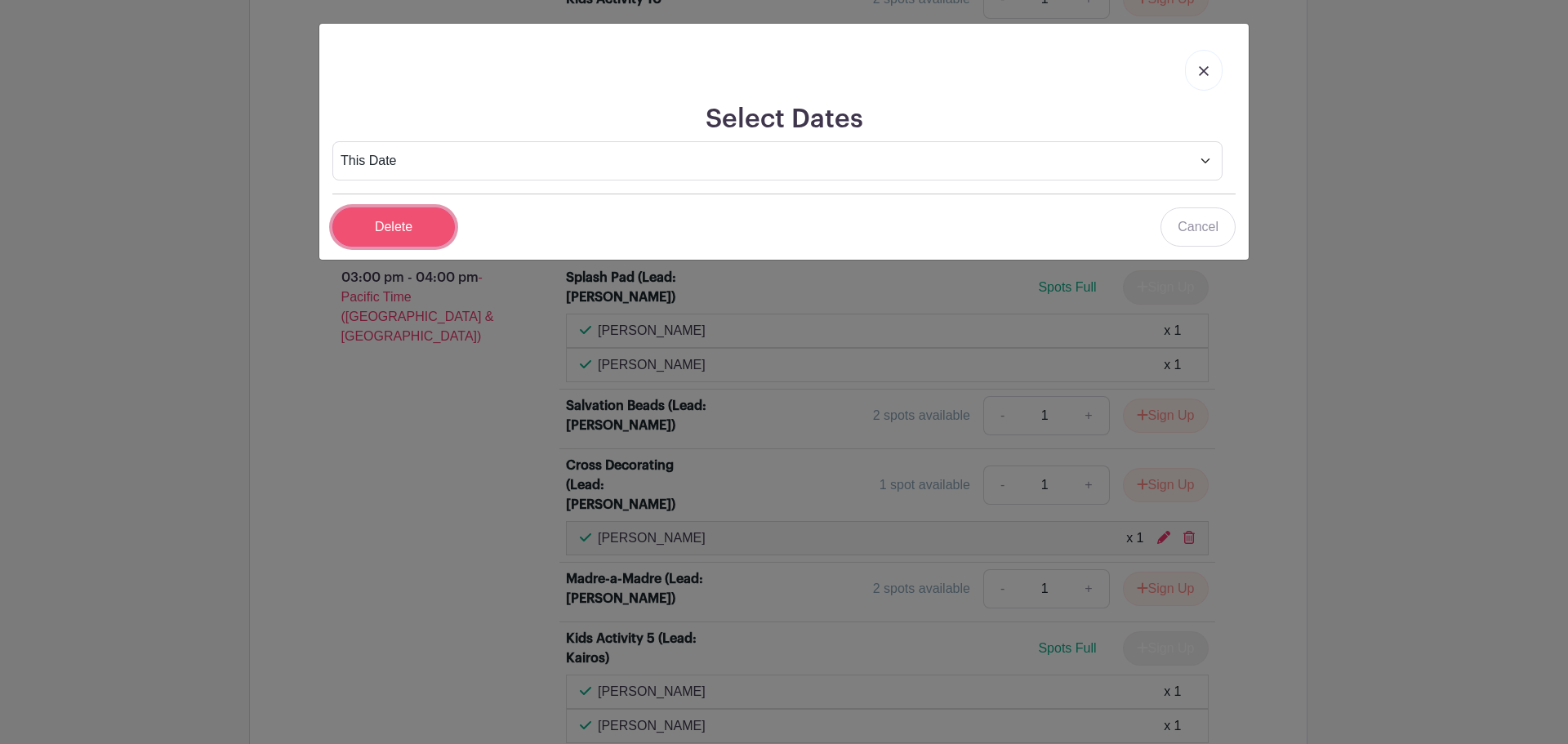
click at [411, 224] on input "Delete" at bounding box center [393, 227] width 122 height 39
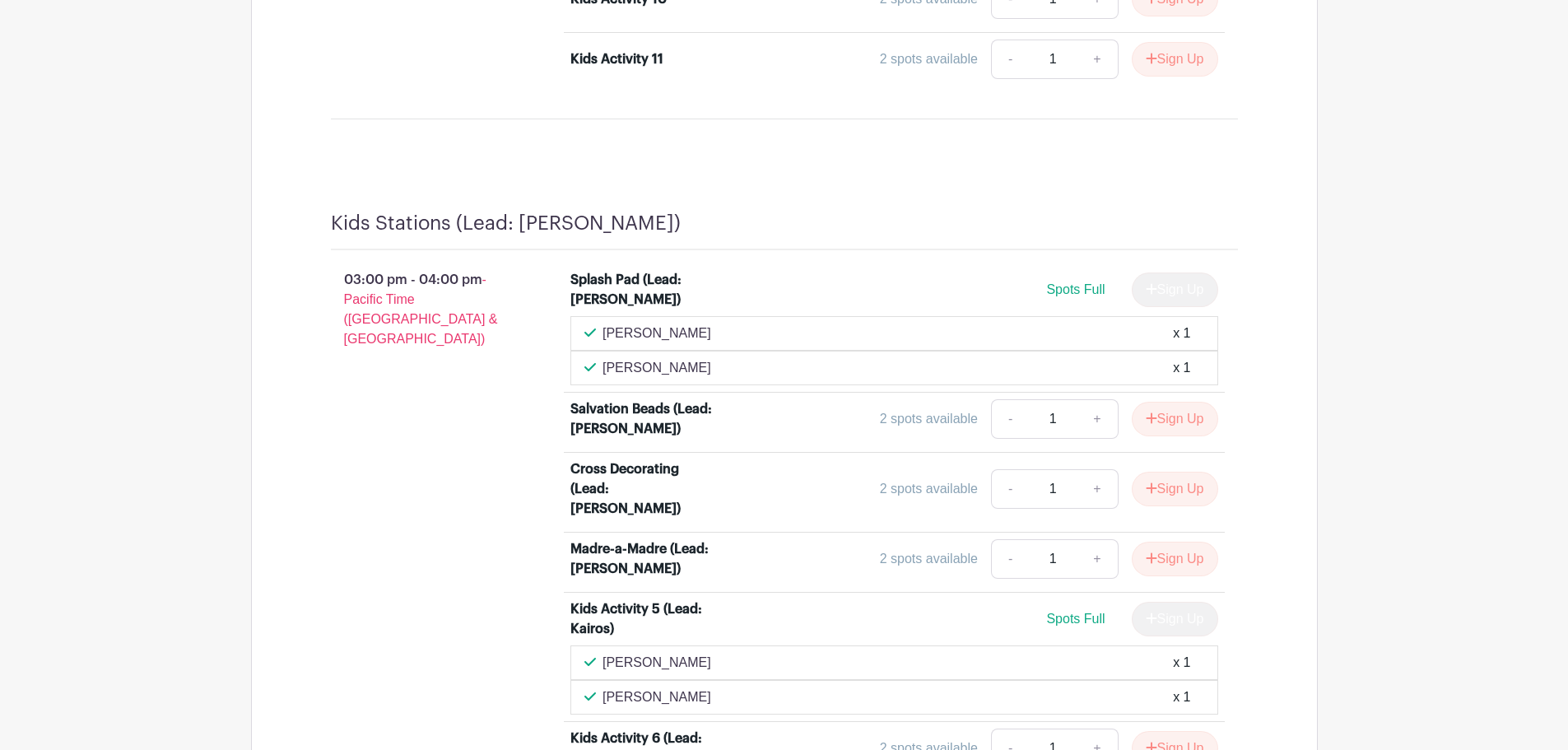
click at [369, 395] on div "03:00 pm - 04:00 pm - Pacific Time (US & Canada)" at bounding box center [425, 682] width 241 height 838
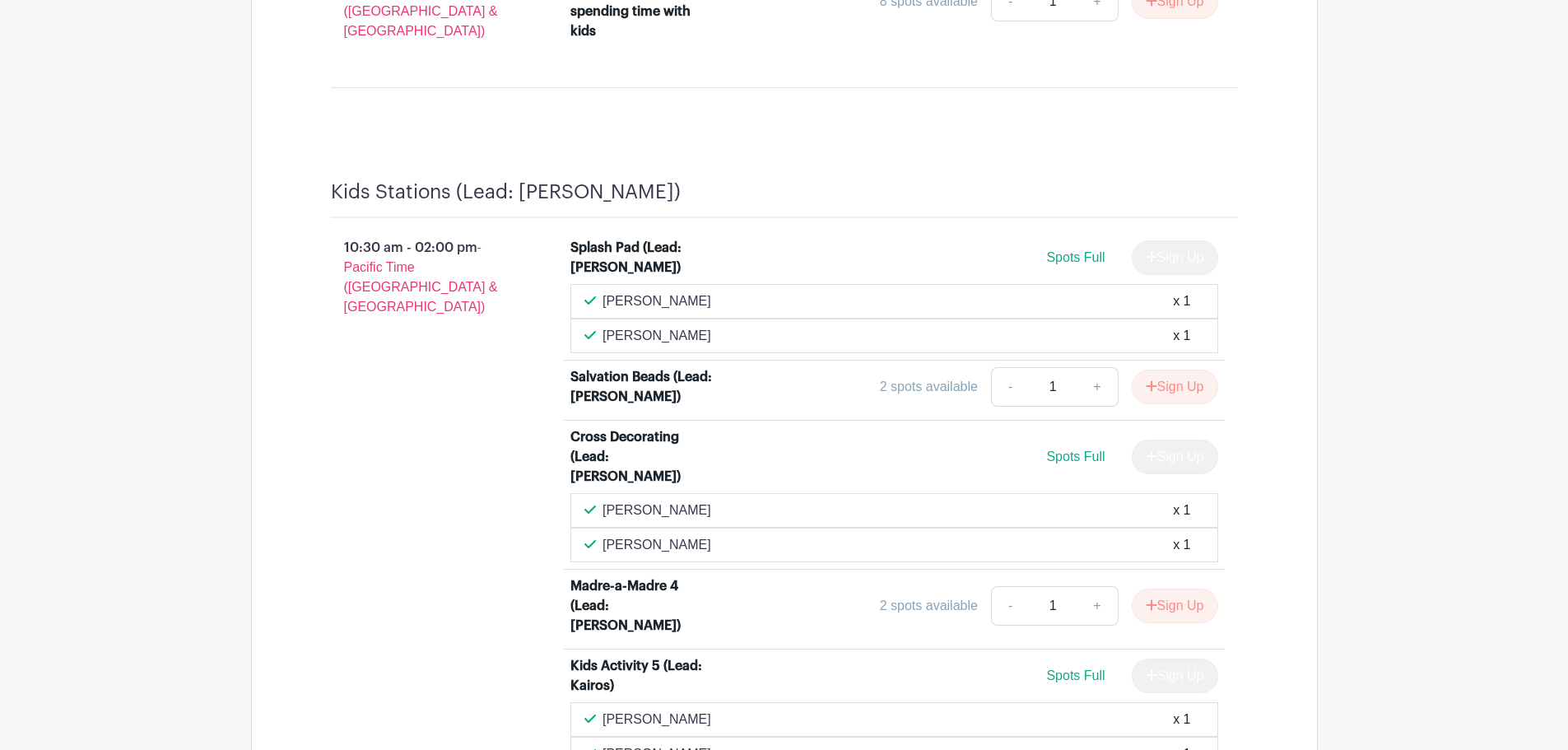
scroll to position [2716, 0]
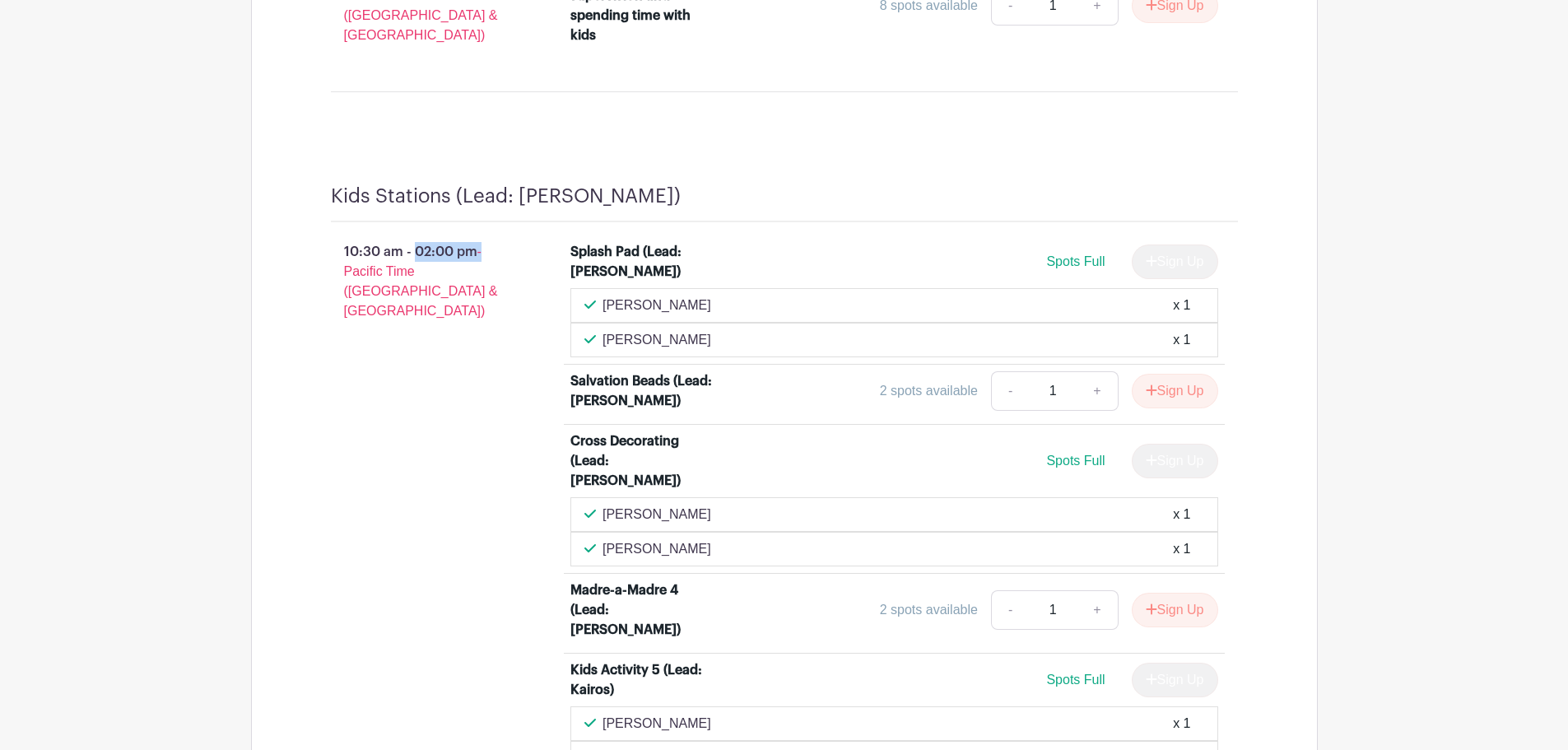
drag, startPoint x: 365, startPoint y: 154, endPoint x: 514, endPoint y: 139, distance: 149.8
click at [514, 223] on div "10:30 am - 02:00 pm - Pacific Time (US & Canada) Splash Pad (Lead: Adriana Cama…" at bounding box center [784, 698] width 986 height 953
click at [496, 235] on p "10:30 am - 02:00 pm - Pacific Time (US & Canada)" at bounding box center [425, 281] width 241 height 92
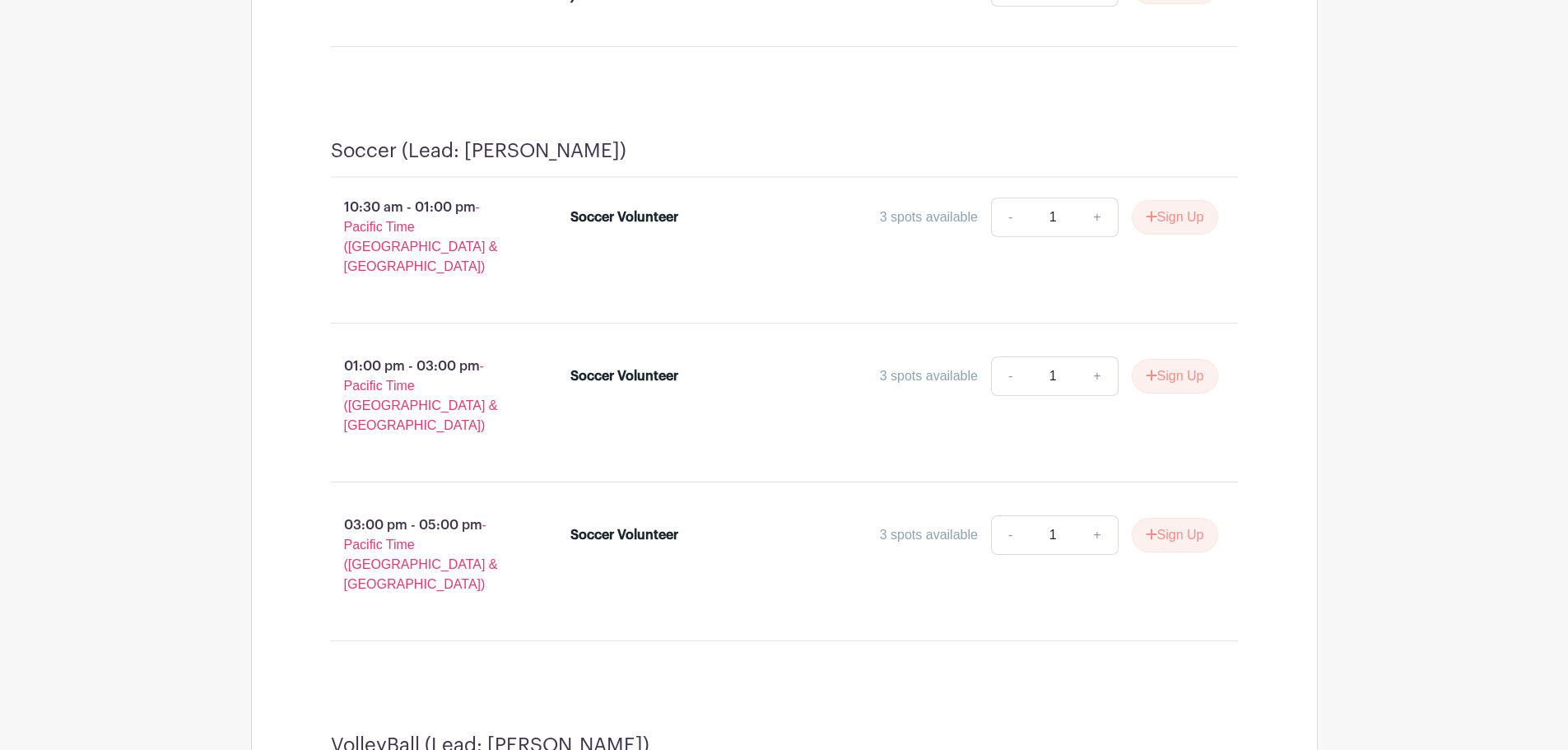
scroll to position [4937, 0]
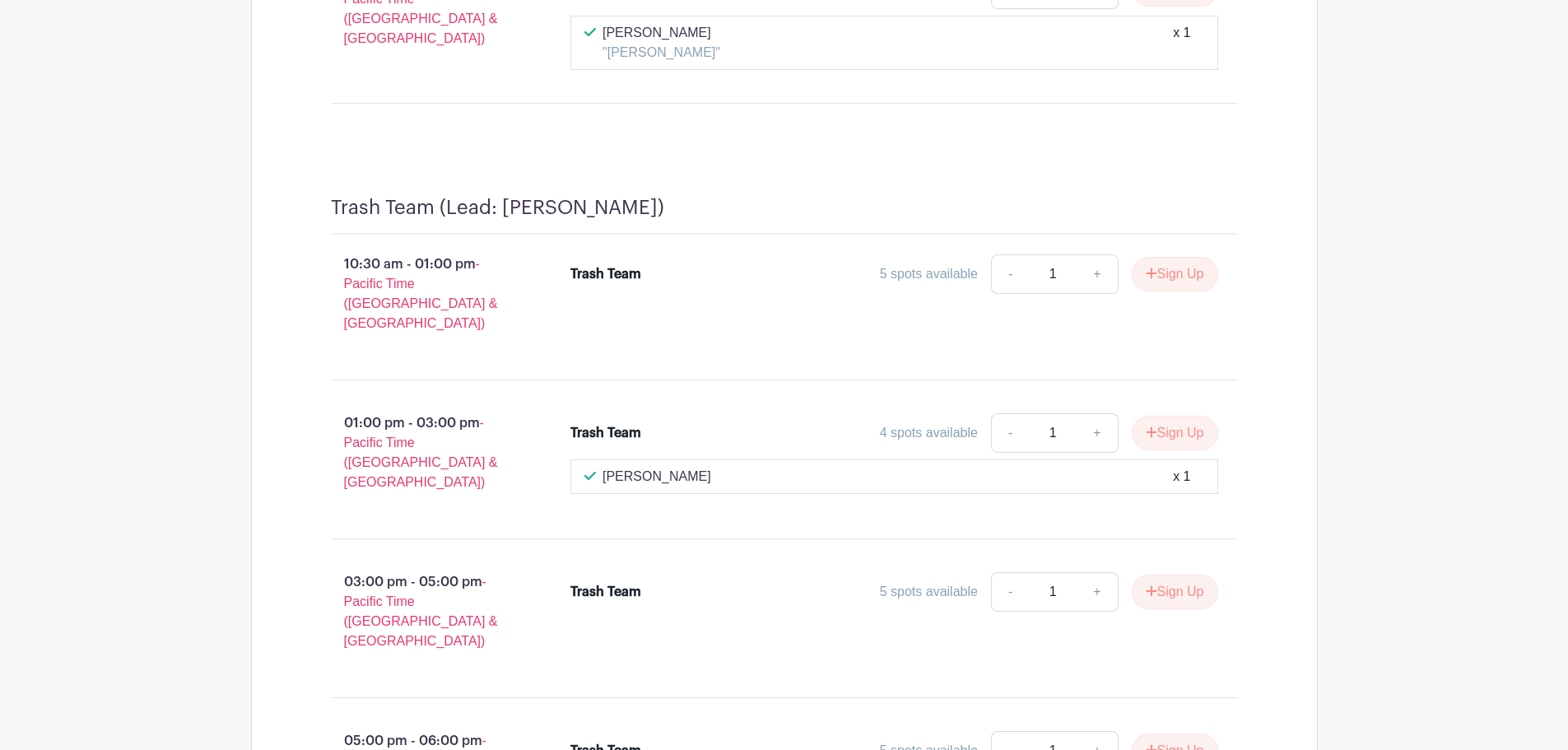
scroll to position [6830, 0]
